Goal: Information Seeking & Learning: Learn about a topic

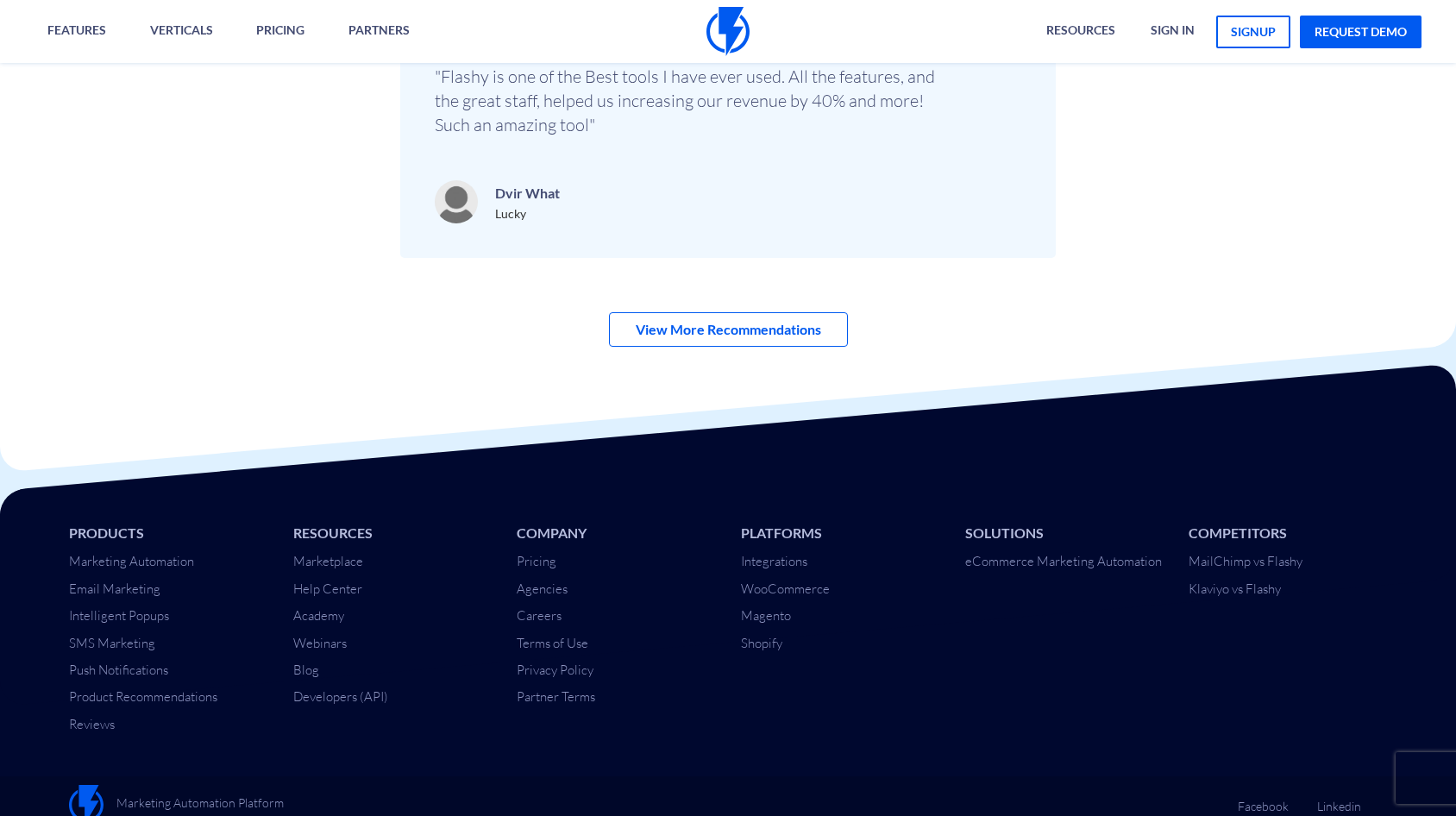
scroll to position [6009, 0]
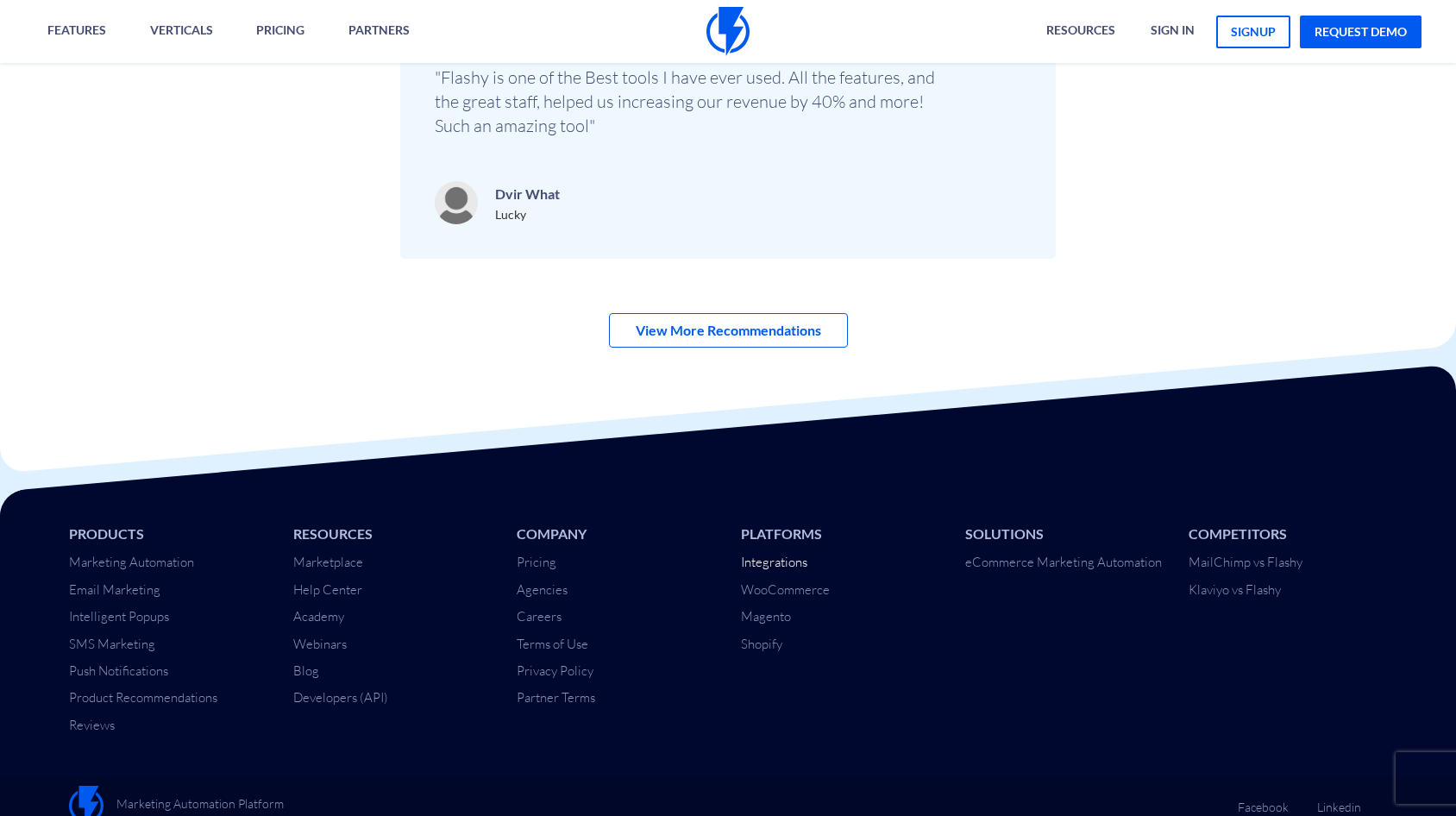
click at [770, 554] on link "Integrations" at bounding box center [775, 562] width 67 height 16
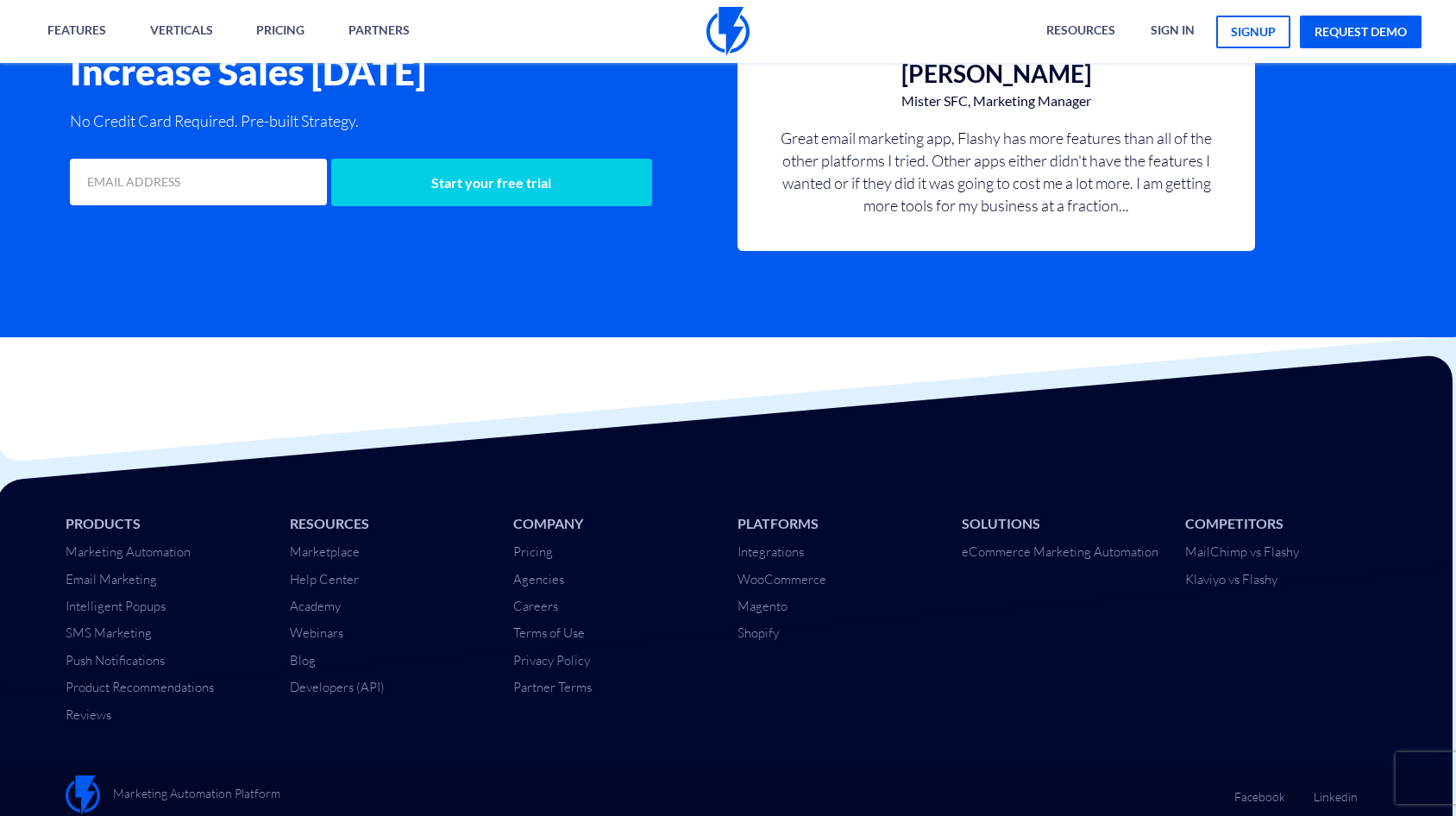
scroll to position [1768, 4]
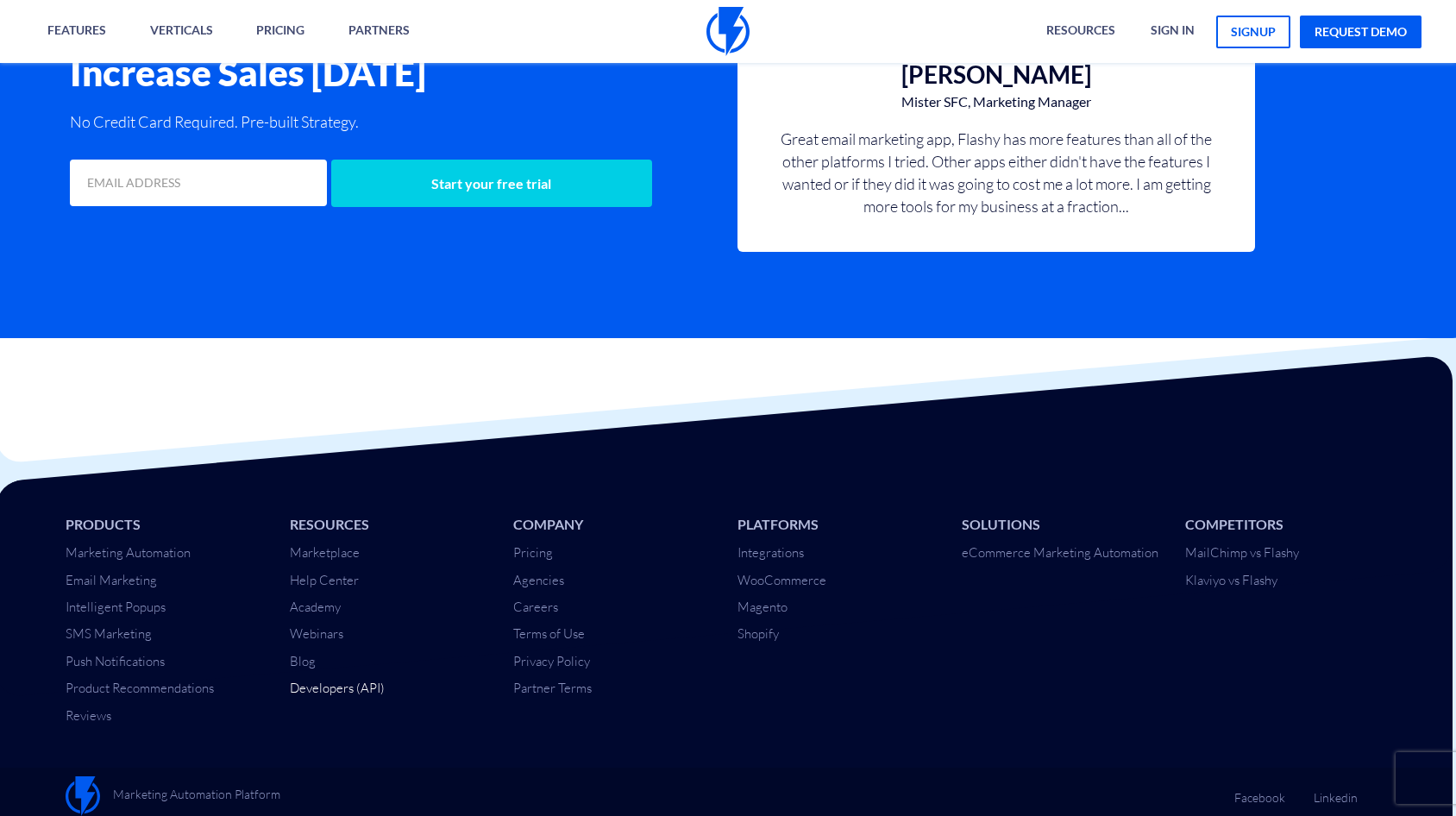
click at [341, 684] on link "Developers (API)" at bounding box center [338, 687] width 95 height 16
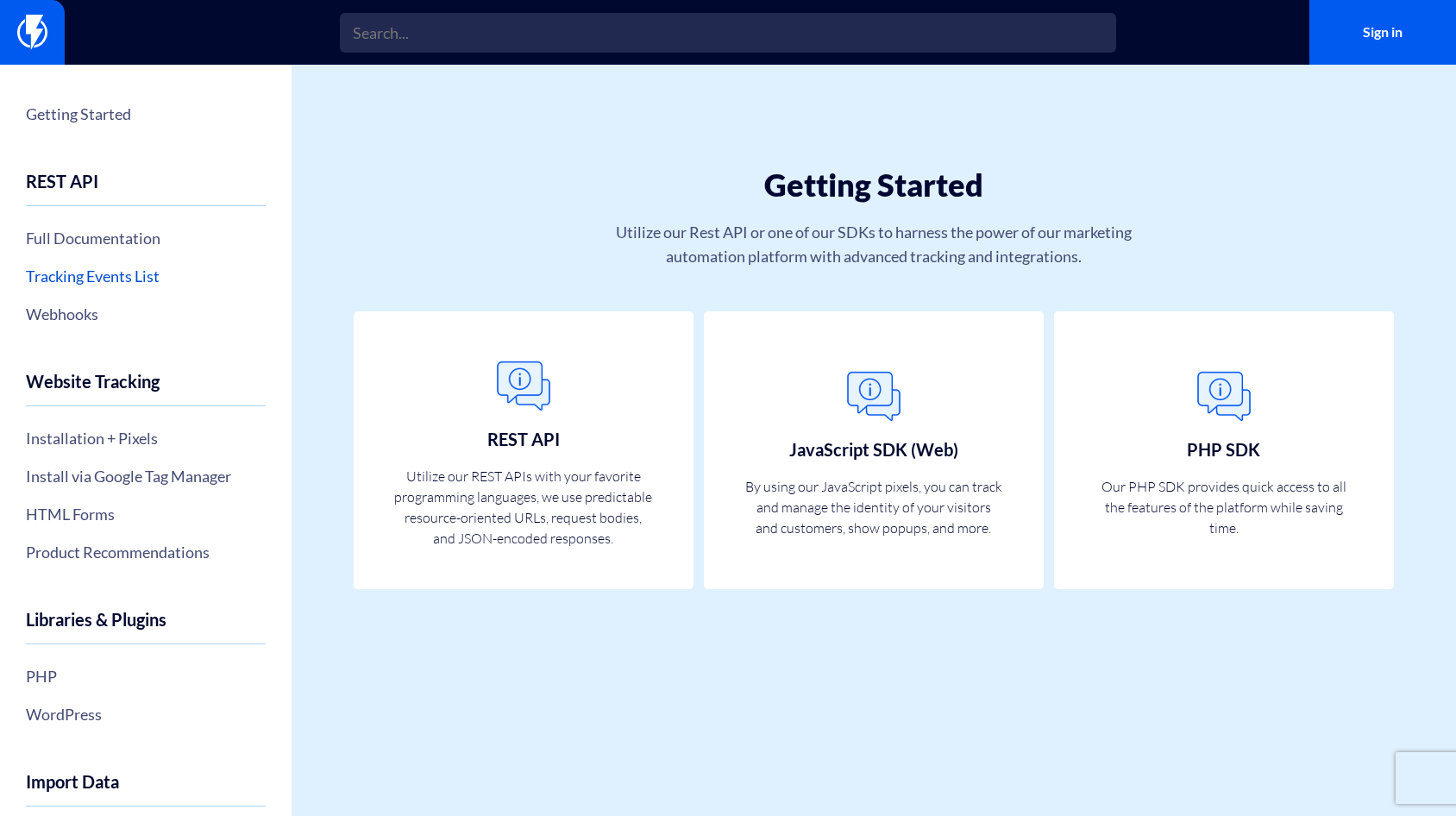
click at [120, 275] on link "Tracking Events List" at bounding box center [146, 276] width 240 height 30
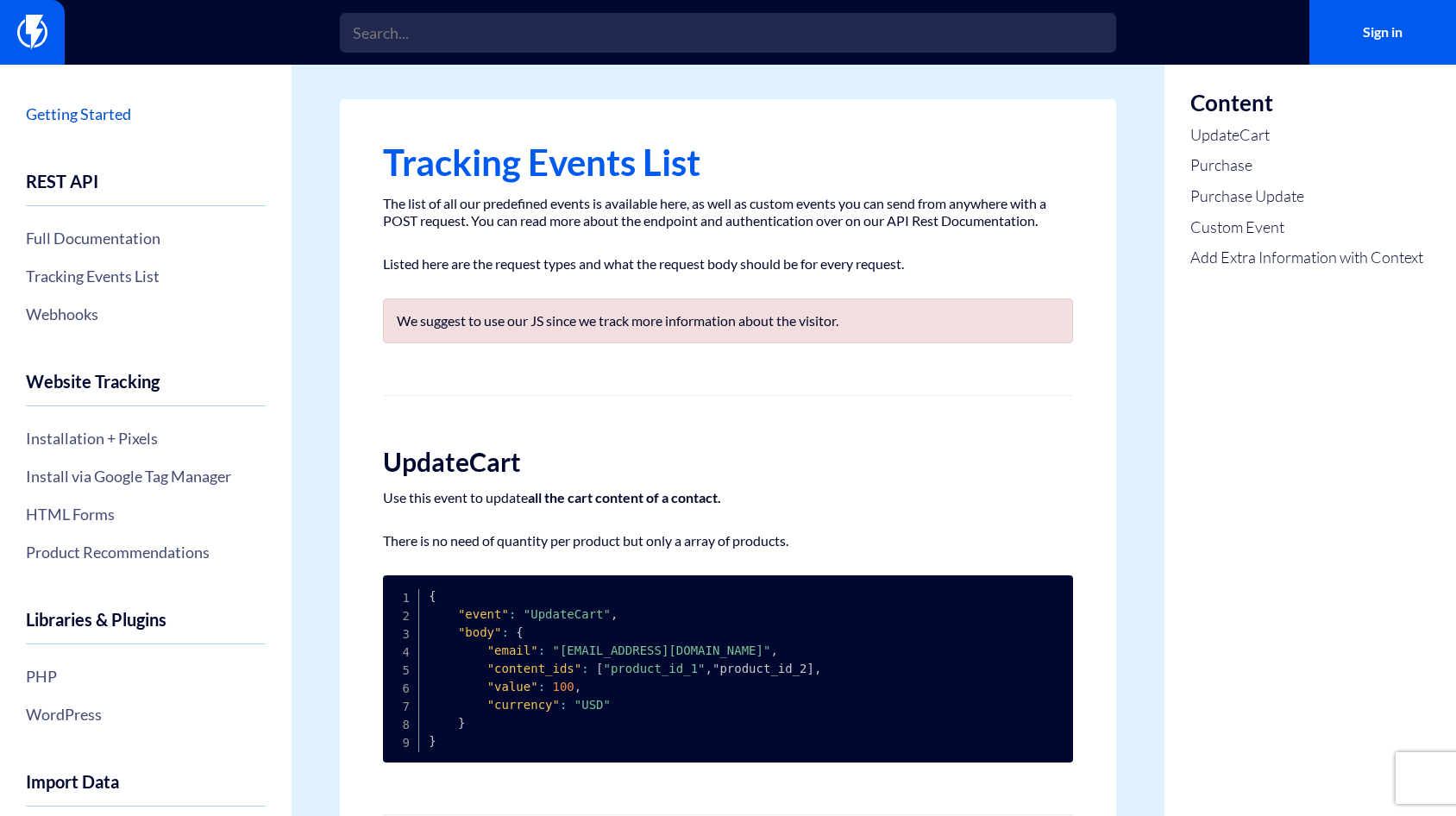
click at [75, 121] on link "Getting Started" at bounding box center [146, 113] width 240 height 30
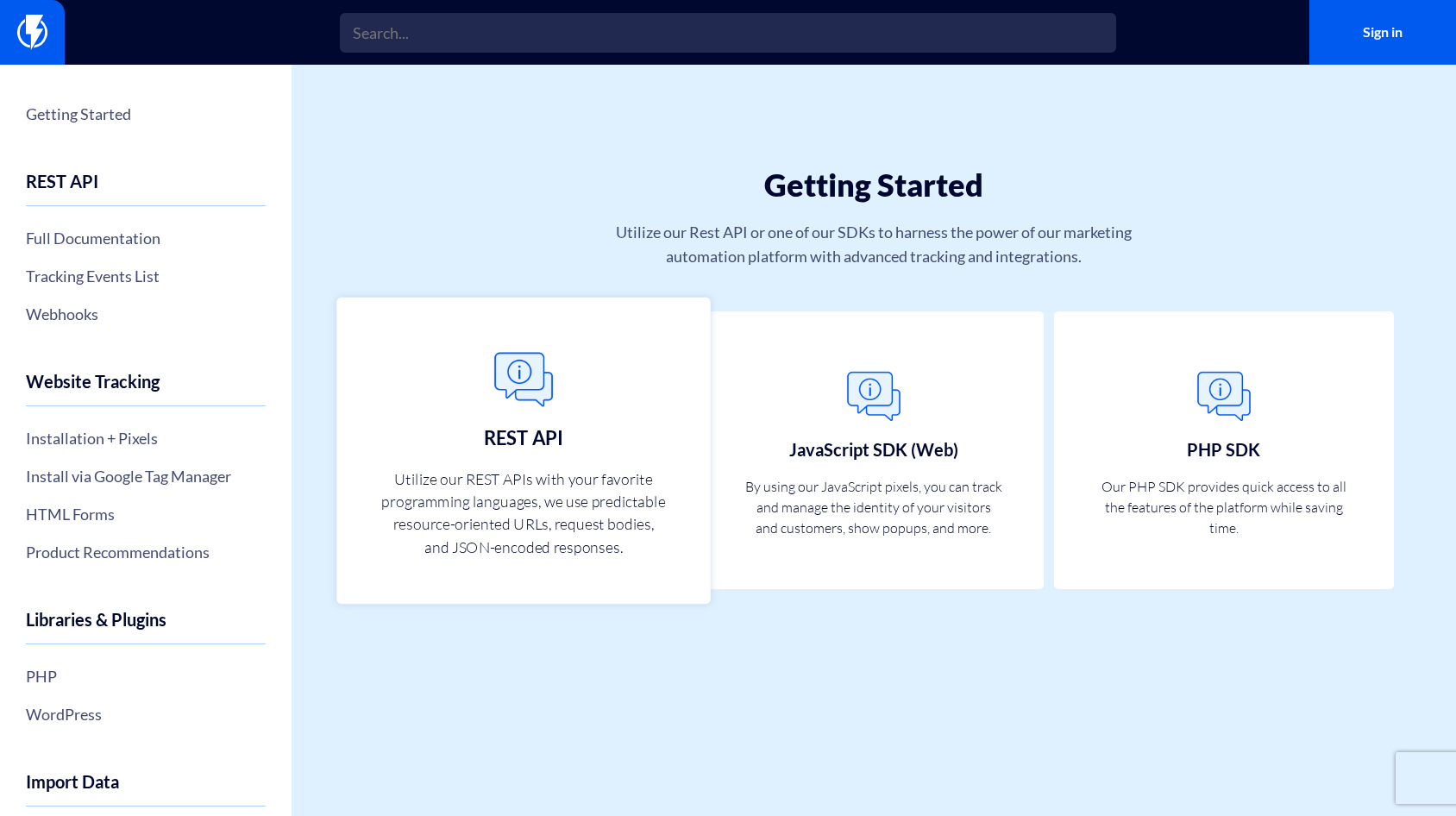
click at [594, 381] on link "REST API Utilize our REST APIs with your favorite programming languages, we use…" at bounding box center [523, 449] width 374 height 306
